Goal: Information Seeking & Learning: Learn about a topic

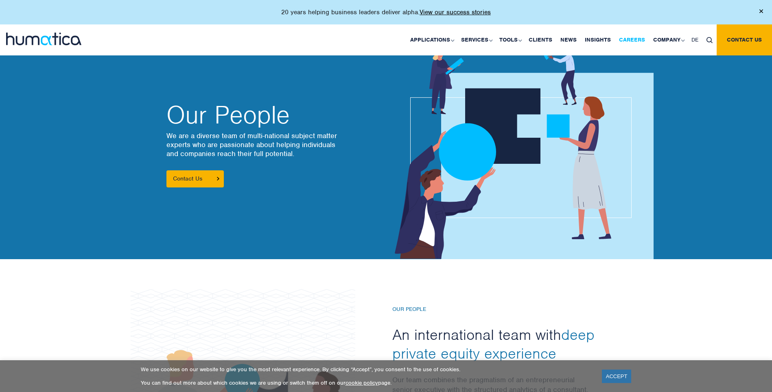
click at [639, 39] on link "Careers" at bounding box center [632, 39] width 34 height 31
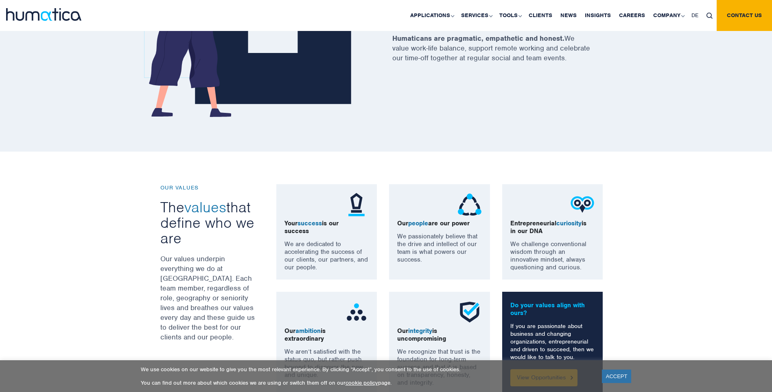
scroll to position [349, 0]
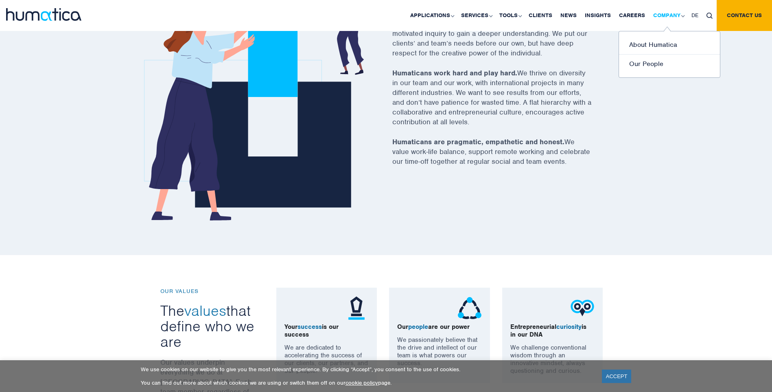
click at [685, 14] on link "Company" at bounding box center [668, 15] width 38 height 31
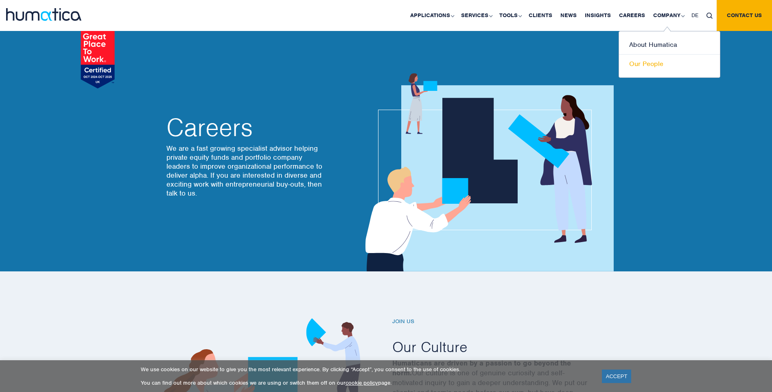
click at [662, 62] on link "Our People" at bounding box center [669, 64] width 101 height 19
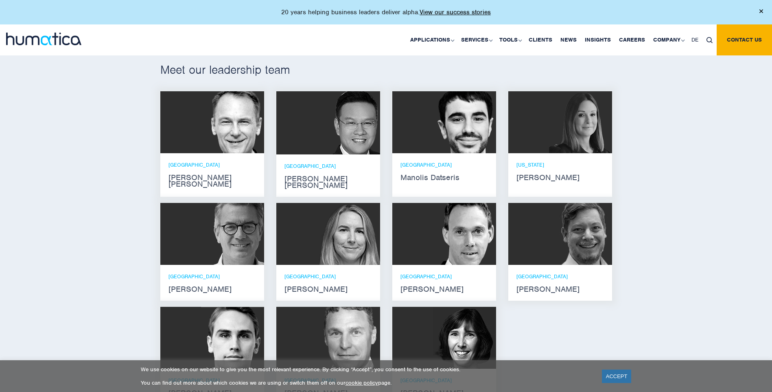
scroll to position [494, 0]
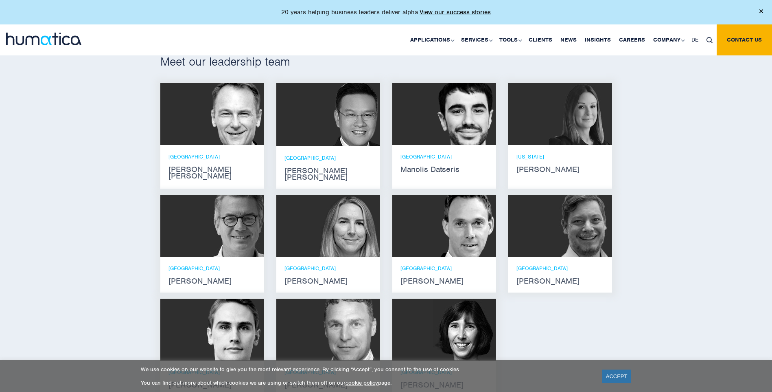
click at [208, 268] on div "PARIS Jan Löning" at bounding box center [213, 275] width 88 height 20
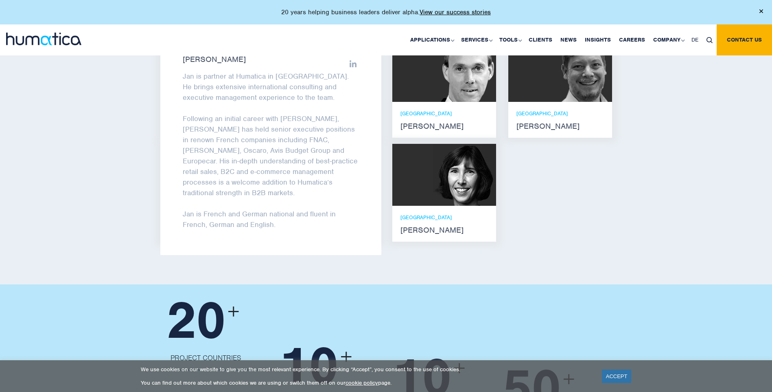
scroll to position [634, 0]
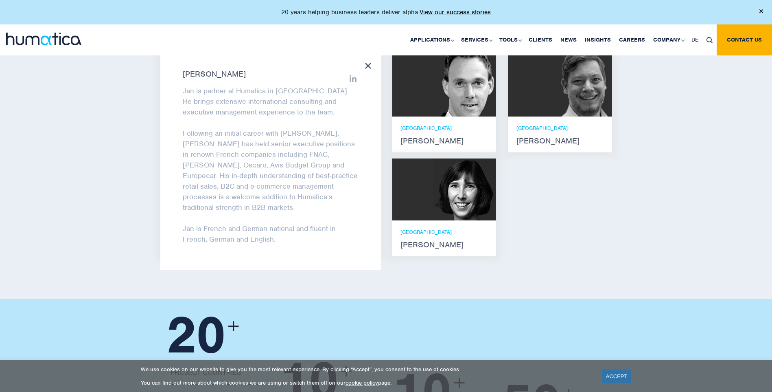
click at [676, 208] on div "Meet our leadership team Andros Payne He holds degrees in Electrical and Mechan…" at bounding box center [386, 87] width 772 height 421
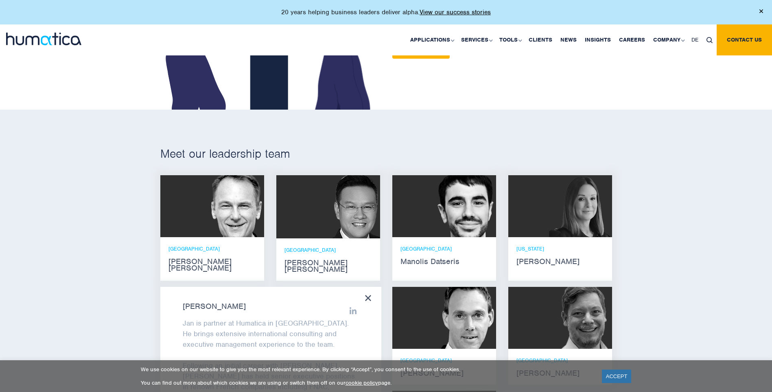
scroll to position [382, 0]
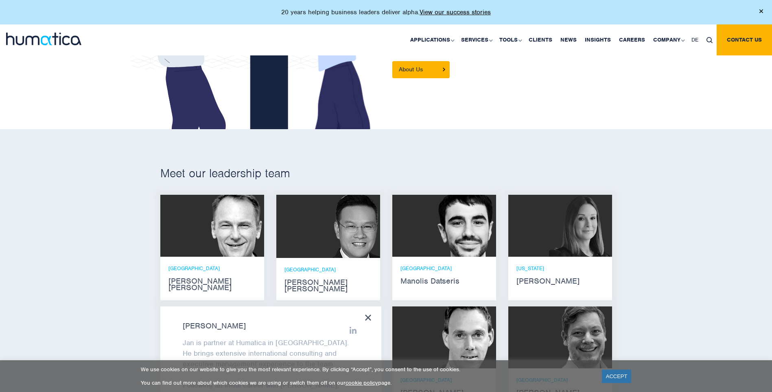
click at [369, 314] on icon at bounding box center [368, 317] width 6 height 6
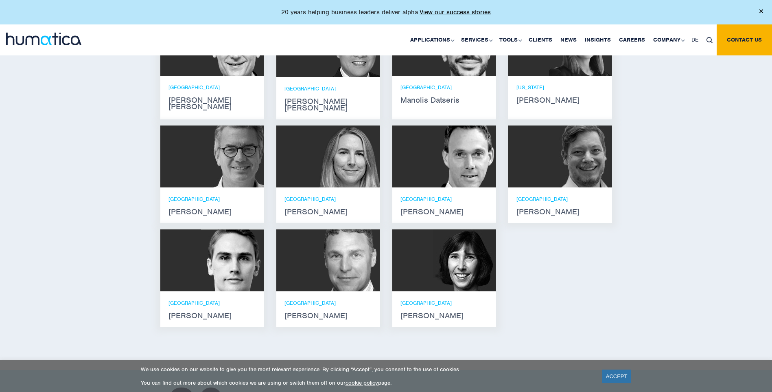
scroll to position [568, 0]
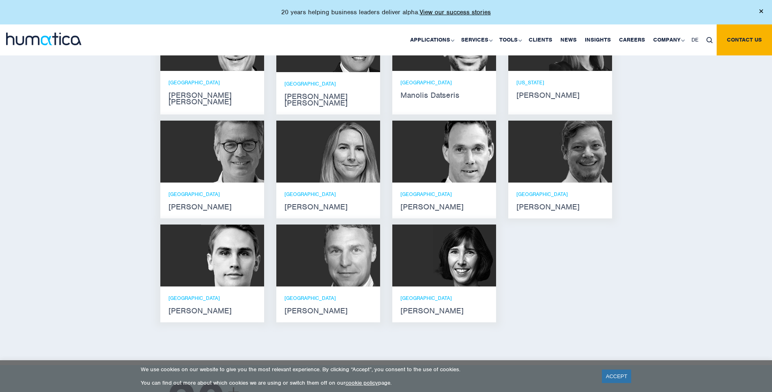
click at [448, 204] on strong "Andreas Knobloch" at bounding box center [445, 207] width 88 height 7
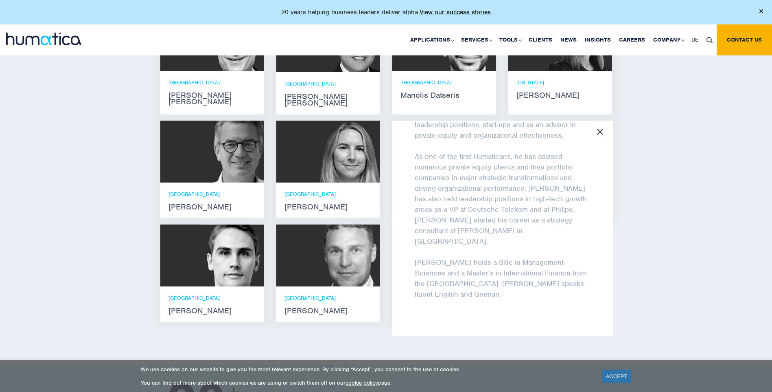
scroll to position [65, 0]
click at [603, 129] on icon at bounding box center [600, 132] width 6 height 6
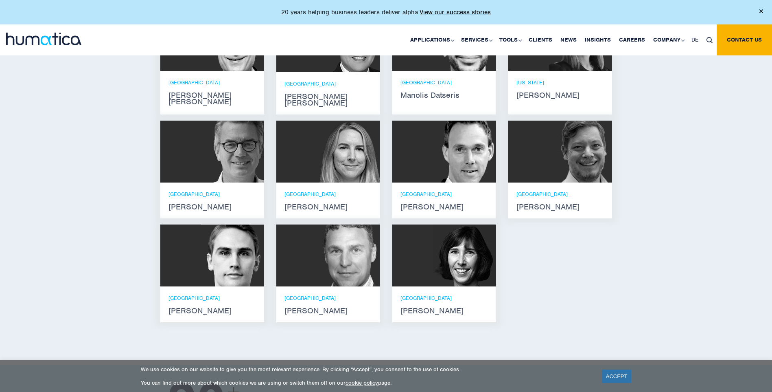
scroll to position [72, 0]
click at [219, 307] on strong "[PERSON_NAME]" at bounding box center [213, 310] width 88 height 7
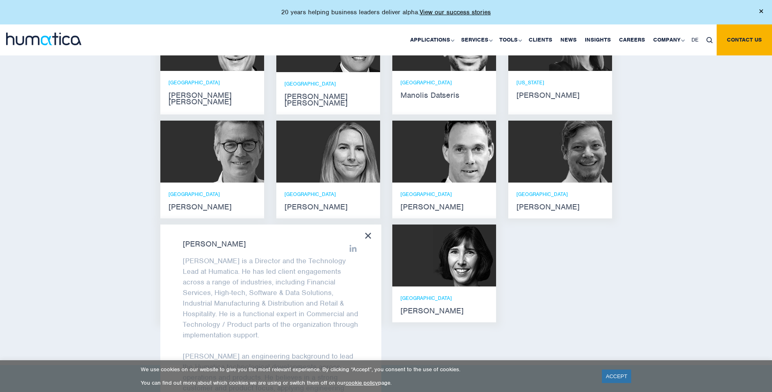
drag, startPoint x: 381, startPoint y: 236, endPoint x: 383, endPoint y: 248, distance: 12.8
click at [383, 248] on div "Bryan Turner Bryan is Partner in the London office. Bryan holds a BSC (Eng) (Ch…" at bounding box center [328, 276] width 116 height 104
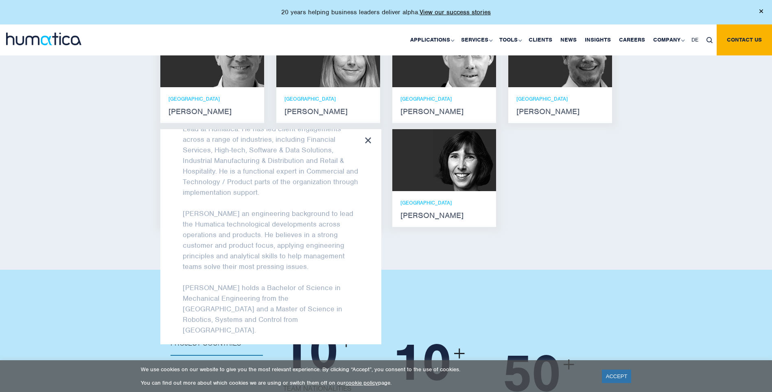
scroll to position [55, 0]
